Goal: Information Seeking & Learning: Learn about a topic

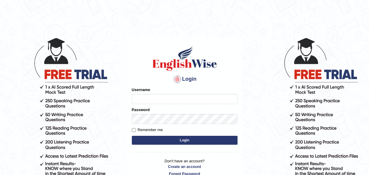
type input "falakika_parramatta"
click at [185, 139] on button "Login" at bounding box center [185, 139] width 106 height 9
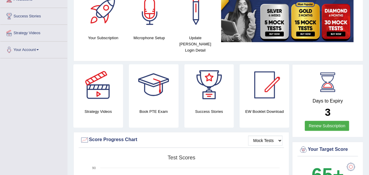
click at [320, 120] on link "Renew Subscription" at bounding box center [327, 125] width 44 height 10
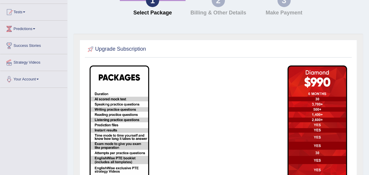
click at [124, 50] on h2 "Upgrade Subscription" at bounding box center [116, 49] width 60 height 9
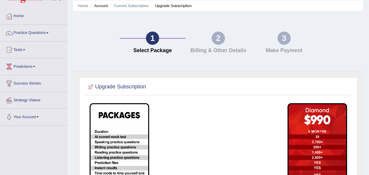
scroll to position [0, 0]
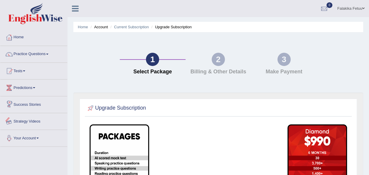
click at [24, 139] on link "Your Account" at bounding box center [33, 137] width 67 height 15
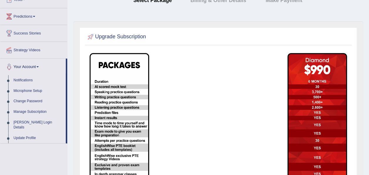
scroll to position [88, 0]
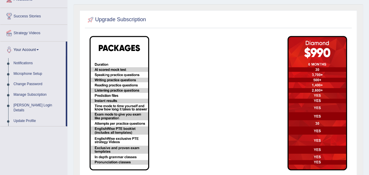
click at [34, 94] on link "Manage Subscription" at bounding box center [38, 94] width 55 height 11
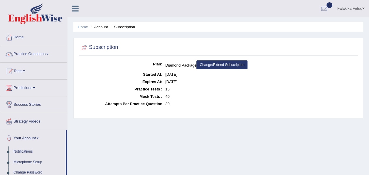
click at [45, 53] on link "Practice Questions" at bounding box center [33, 53] width 67 height 15
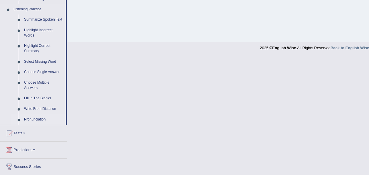
scroll to position [264, 0]
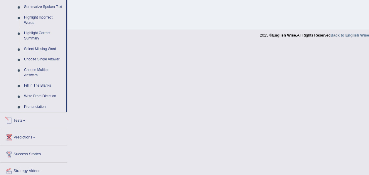
click at [22, 119] on link "Tests" at bounding box center [33, 119] width 67 height 15
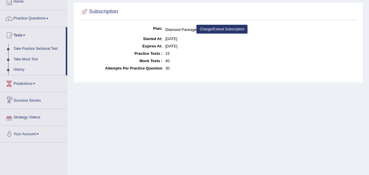
scroll to position [0, 0]
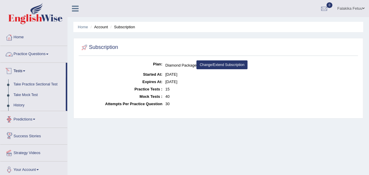
click at [33, 54] on link "Practice Questions" at bounding box center [33, 53] width 67 height 15
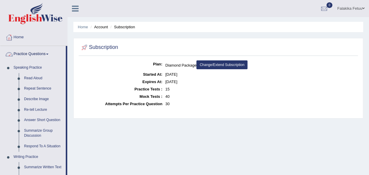
click at [48, 54] on link "Practice Questions" at bounding box center [33, 53] width 66 height 15
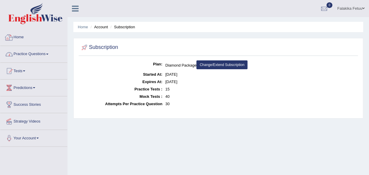
click at [19, 36] on link "Home" at bounding box center [33, 36] width 67 height 15
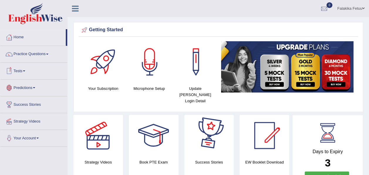
click at [22, 70] on link "Tests" at bounding box center [33, 70] width 67 height 15
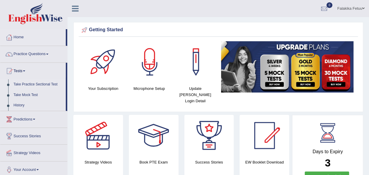
click at [50, 83] on link "Take Practice Sectional Test" at bounding box center [38, 84] width 55 height 11
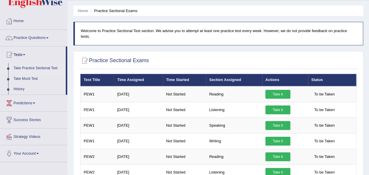
scroll to position [29, 0]
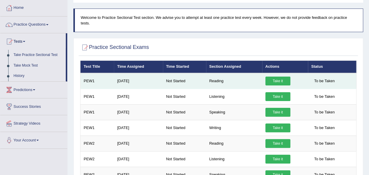
click at [280, 76] on link "Take it" at bounding box center [278, 80] width 25 height 9
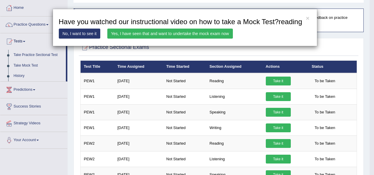
click at [82, 34] on link "No, I want to see it" at bounding box center [80, 34] width 42 height 10
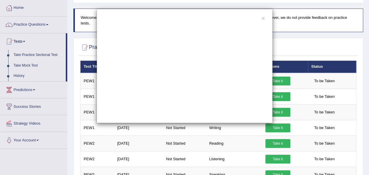
click at [330, 34] on div "×" at bounding box center [184, 66] width 369 height 114
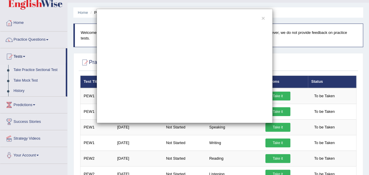
scroll to position [0, 0]
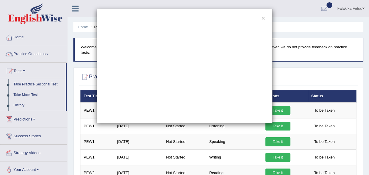
click at [40, 83] on div "×" at bounding box center [184, 66] width 369 height 114
click at [29, 95] on div "×" at bounding box center [184, 66] width 369 height 114
click at [265, 17] on button "×" at bounding box center [264, 18] width 4 height 6
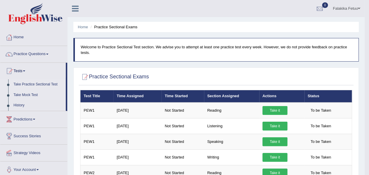
click at [32, 94] on link "Take Mock Test" at bounding box center [38, 95] width 55 height 11
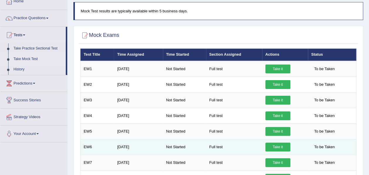
scroll to position [23, 0]
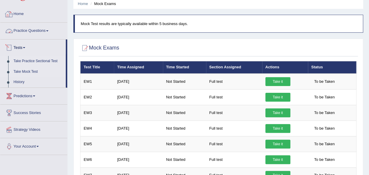
click at [28, 60] on link "Take Practice Sectional Test" at bounding box center [38, 61] width 55 height 11
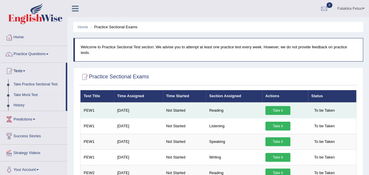
click at [279, 106] on link "Take it" at bounding box center [278, 110] width 25 height 9
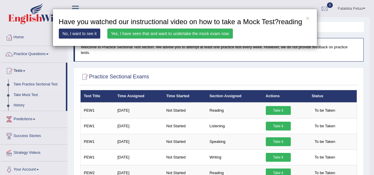
click at [155, 34] on link "Yes, I have seen that and want to undertake the mock exam now" at bounding box center [169, 34] width 125 height 10
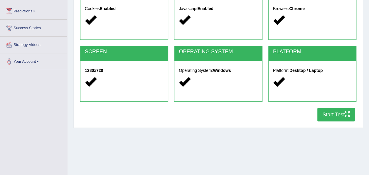
scroll to position [59, 0]
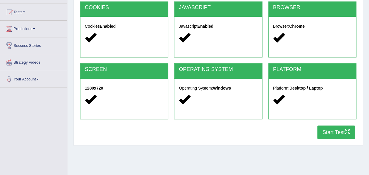
click at [337, 131] on button "Start Test" at bounding box center [337, 132] width 38 height 14
